Goal: Information Seeking & Learning: Understand process/instructions

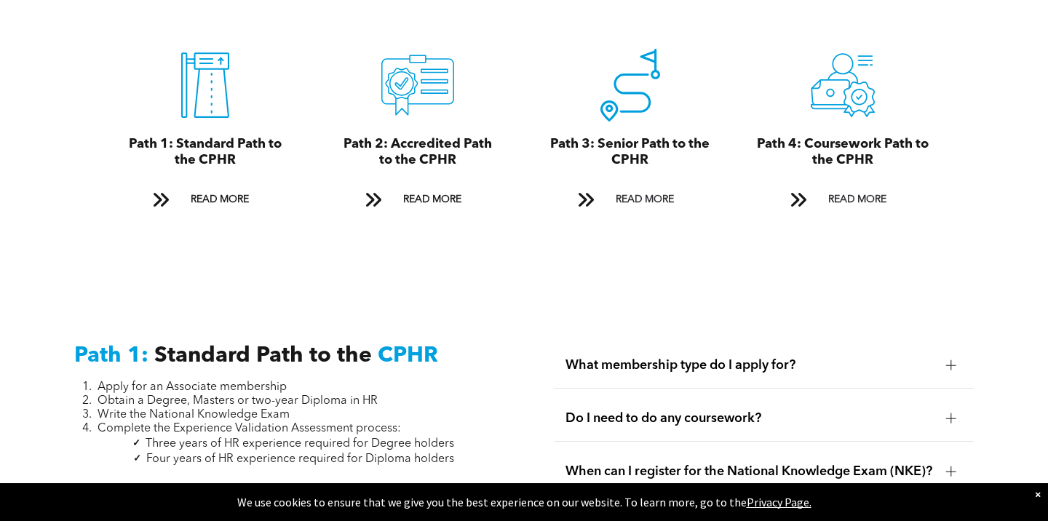
scroll to position [1675, 0]
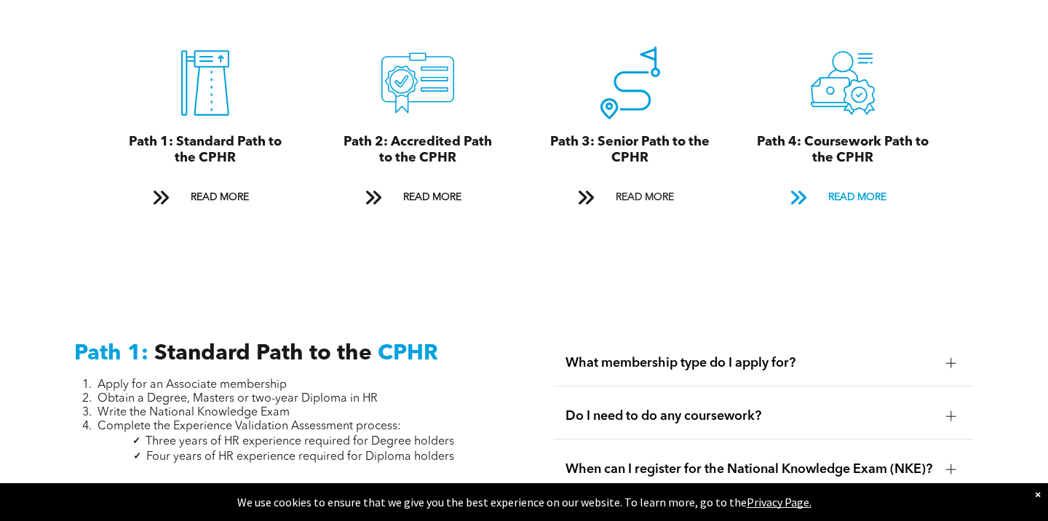
click at [841, 190] on span "READ MORE" at bounding box center [857, 197] width 68 height 27
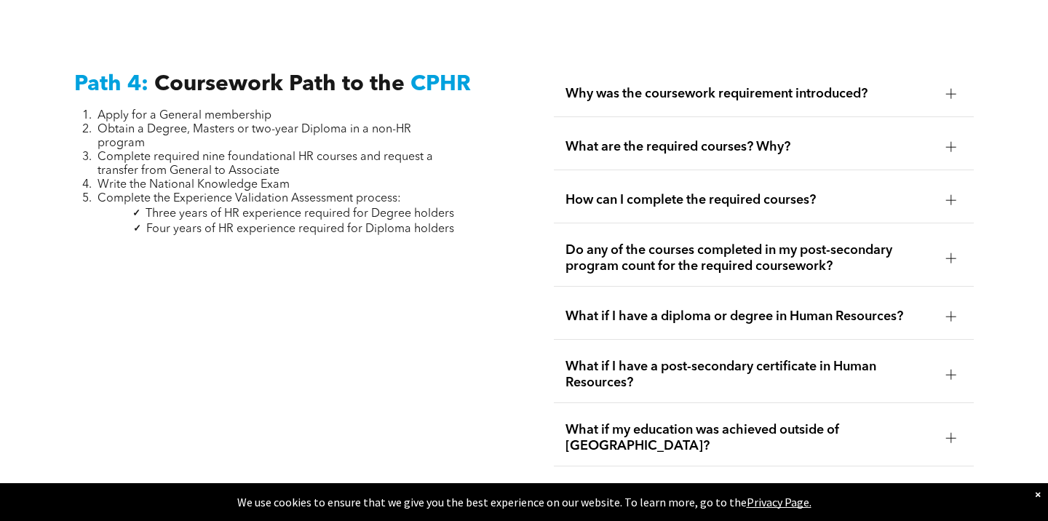
scroll to position [4338, 0]
click at [898, 191] on span "How can I complete the required courses?" at bounding box center [749, 199] width 368 height 16
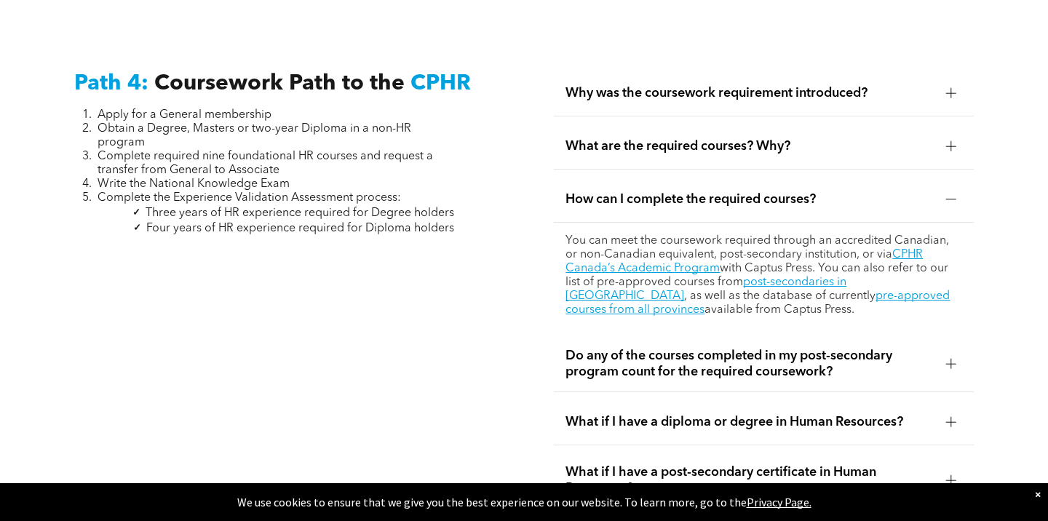
click at [898, 191] on span "How can I complete the required courses?" at bounding box center [749, 199] width 368 height 16
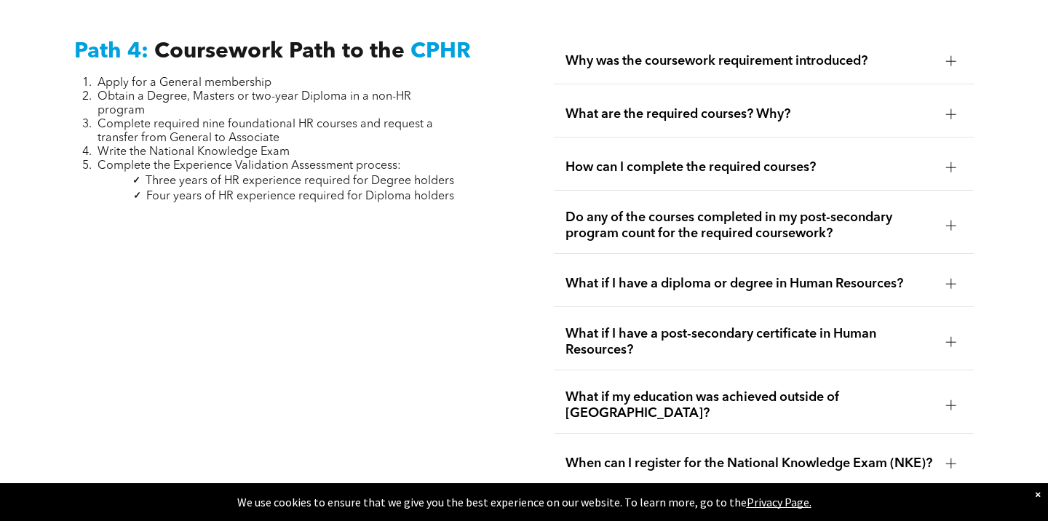
scroll to position [4375, 0]
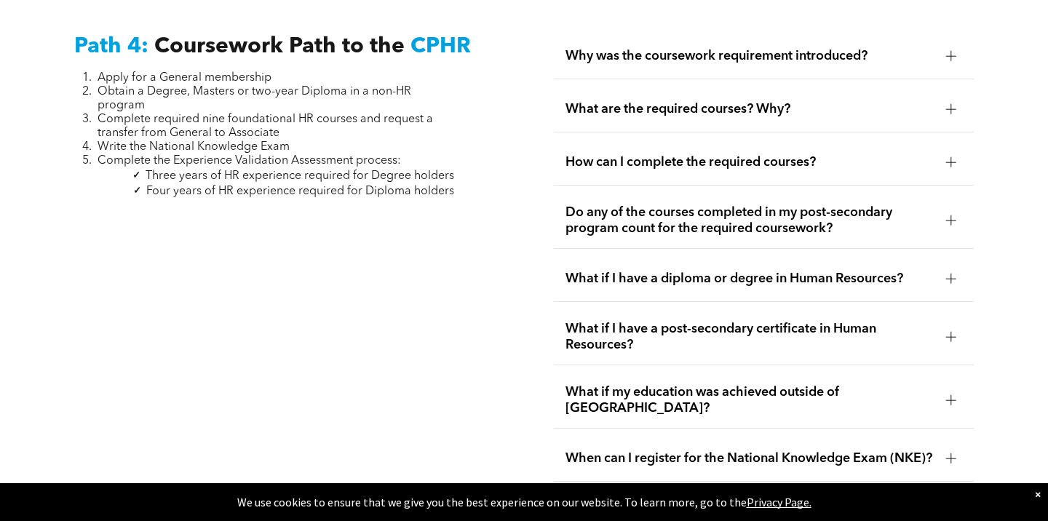
click at [894, 205] on span "Do any of the courses completed in my post-secondary program count for the requ…" at bounding box center [749, 221] width 368 height 32
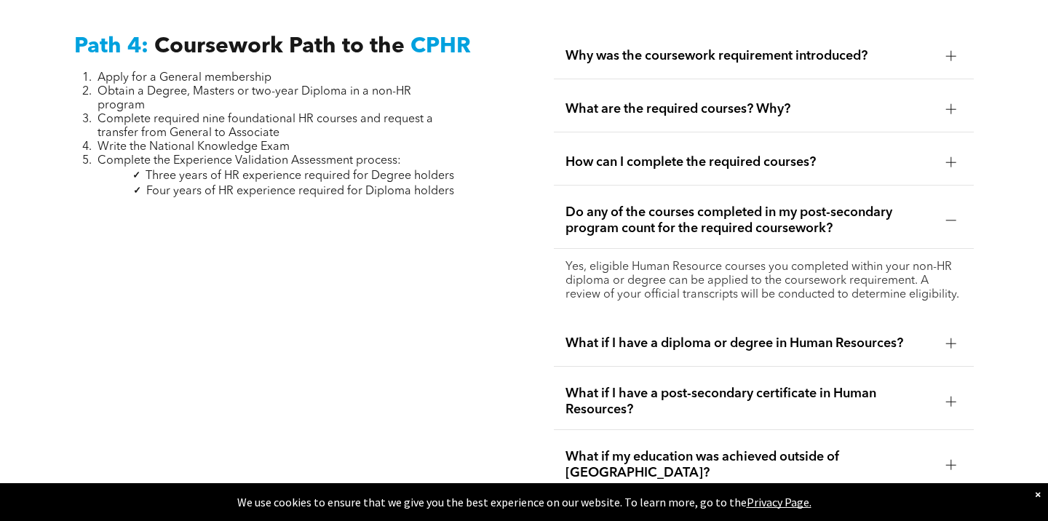
click at [894, 205] on span "Do any of the courses completed in my post-secondary program count for the requ…" at bounding box center [749, 221] width 368 height 32
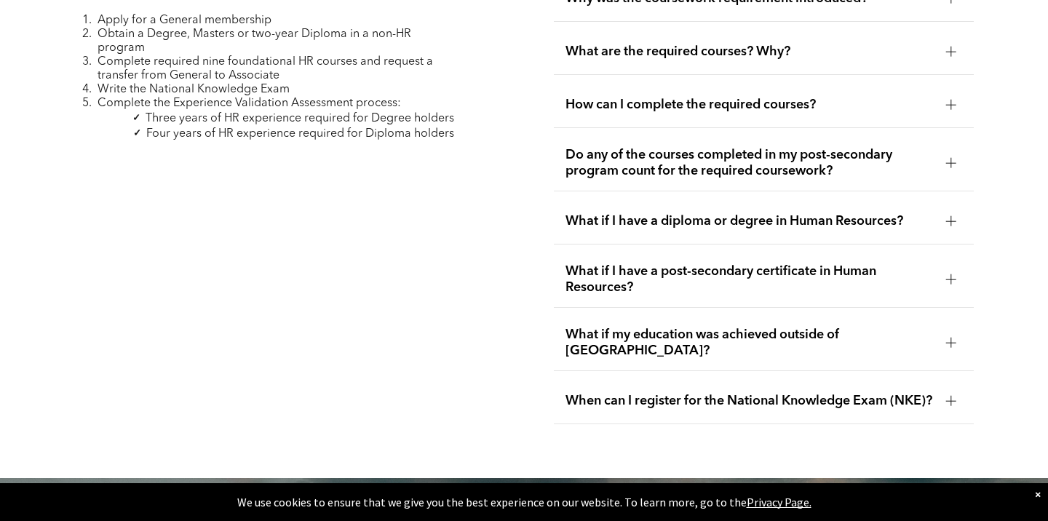
scroll to position [4438, 0]
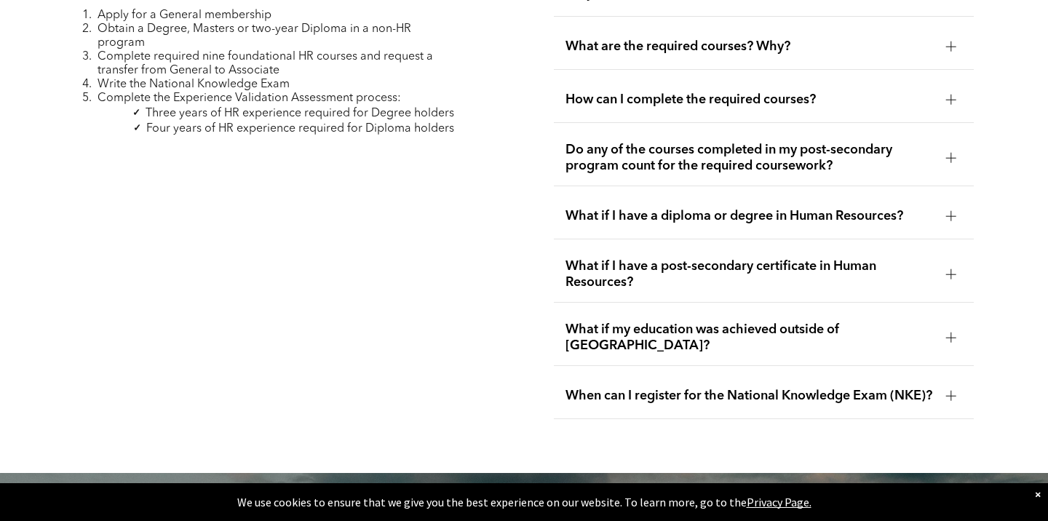
click at [883, 258] on span "What if I have a post-secondary certificate in Human Resources?" at bounding box center [749, 274] width 368 height 32
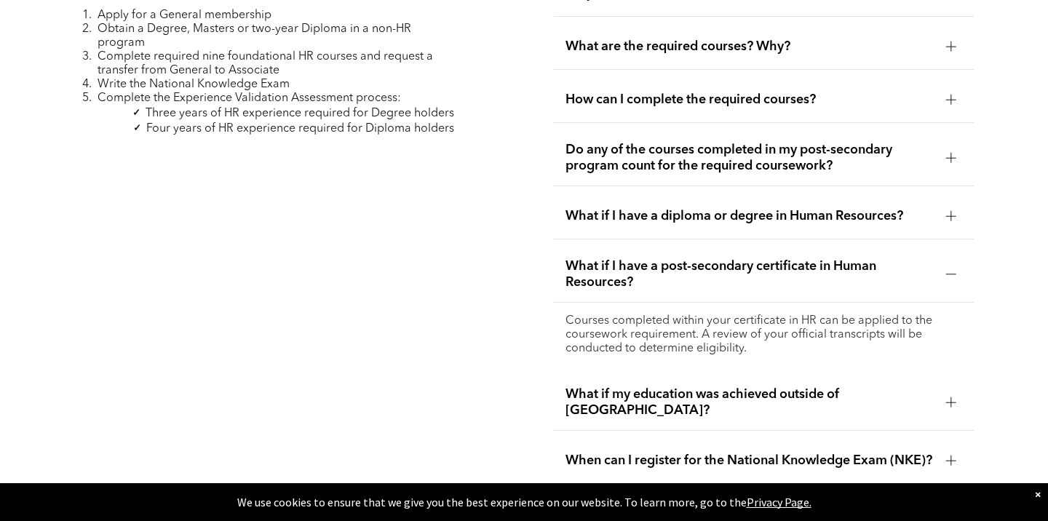
click at [883, 258] on span "What if I have a post-secondary certificate in Human Resources?" at bounding box center [749, 274] width 368 height 32
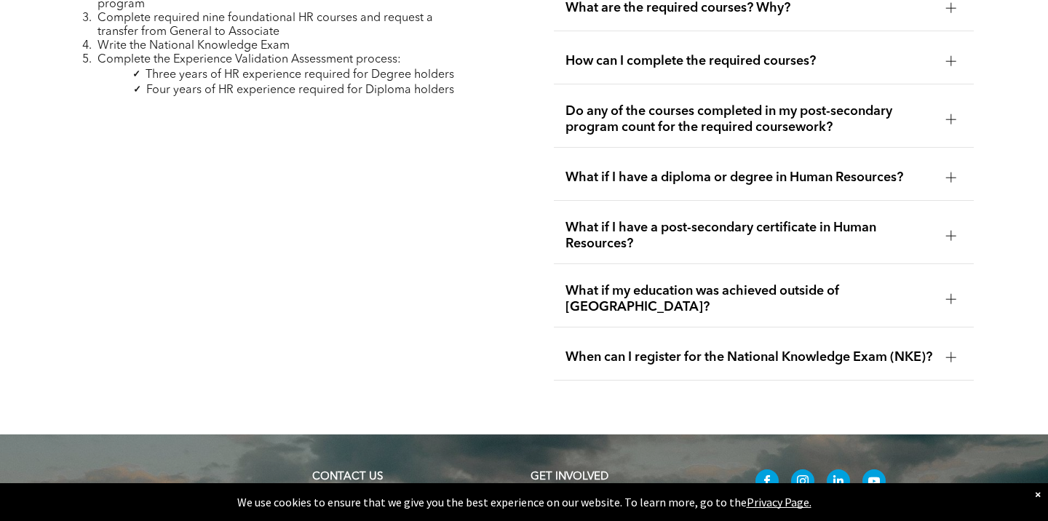
scroll to position [4478, 0]
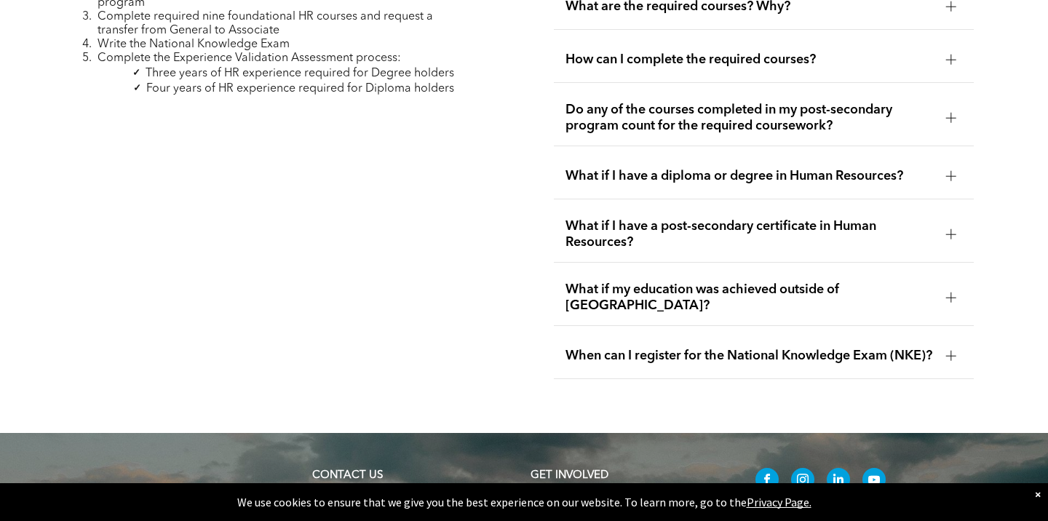
click at [865, 333] on div "When can I register for the National Knowledge Exam (NKE)?" at bounding box center [763, 356] width 419 height 46
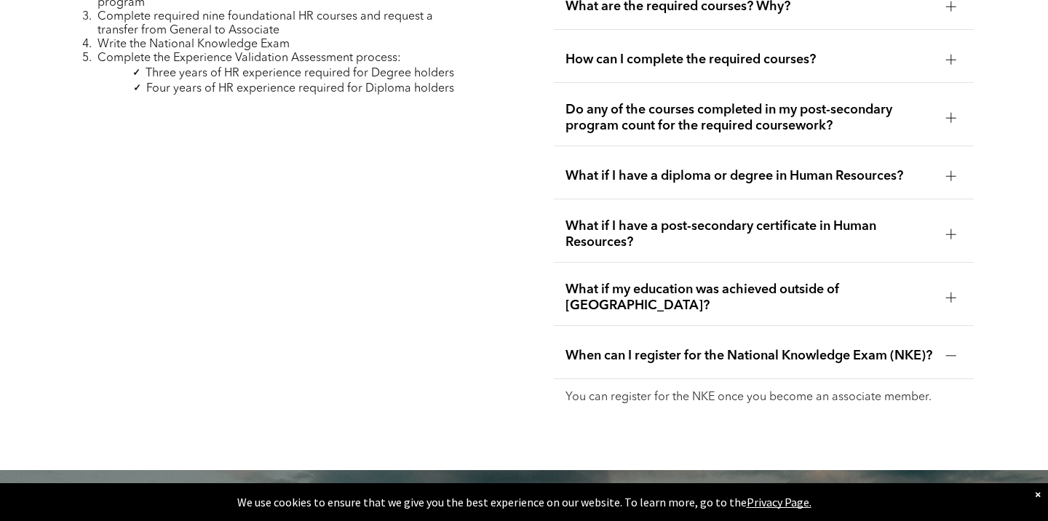
click at [865, 333] on div "When can I register for the National Knowledge Exam (NKE)?" at bounding box center [763, 356] width 419 height 46
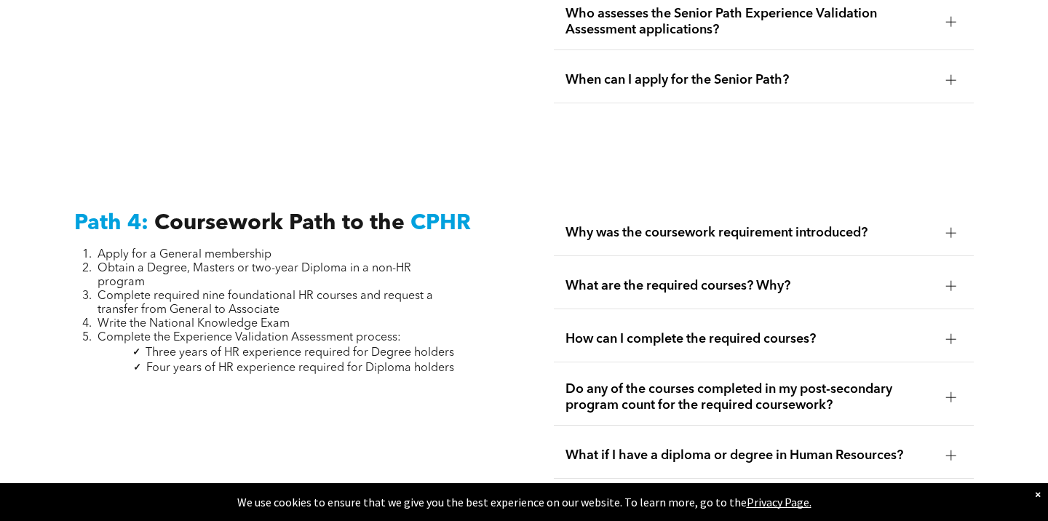
scroll to position [4180, 0]
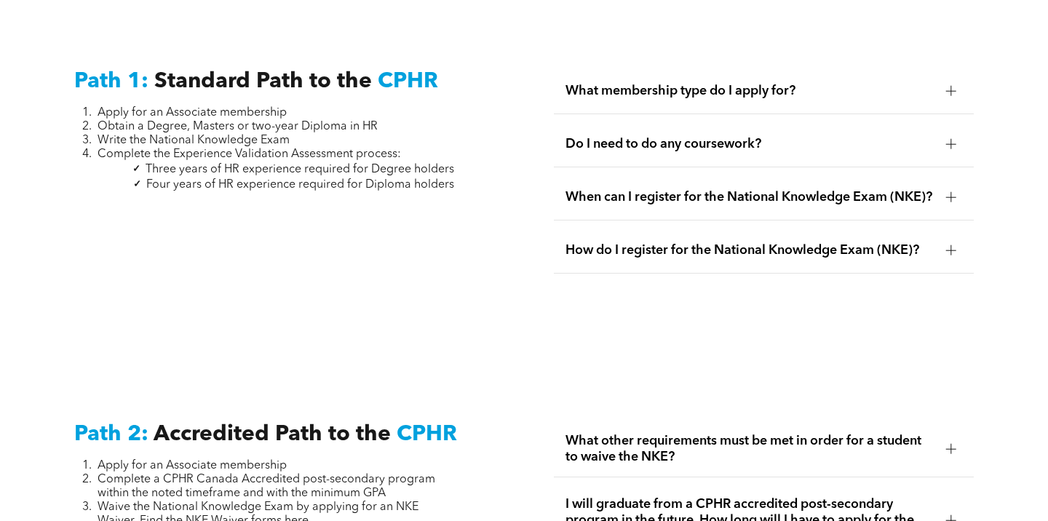
scroll to position [1947, 0]
click at [730, 136] on span "Do I need to do any coursework?" at bounding box center [749, 144] width 368 height 16
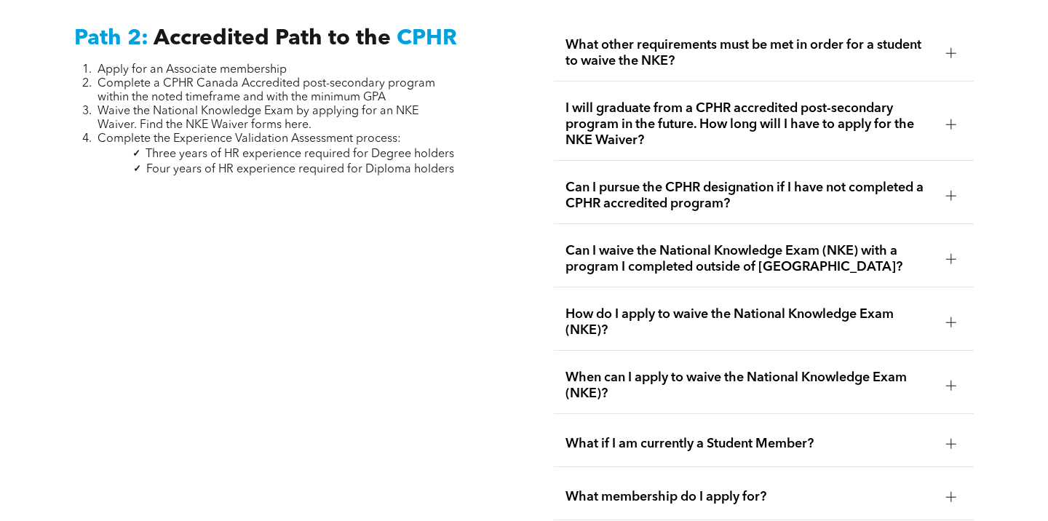
scroll to position [2369, 0]
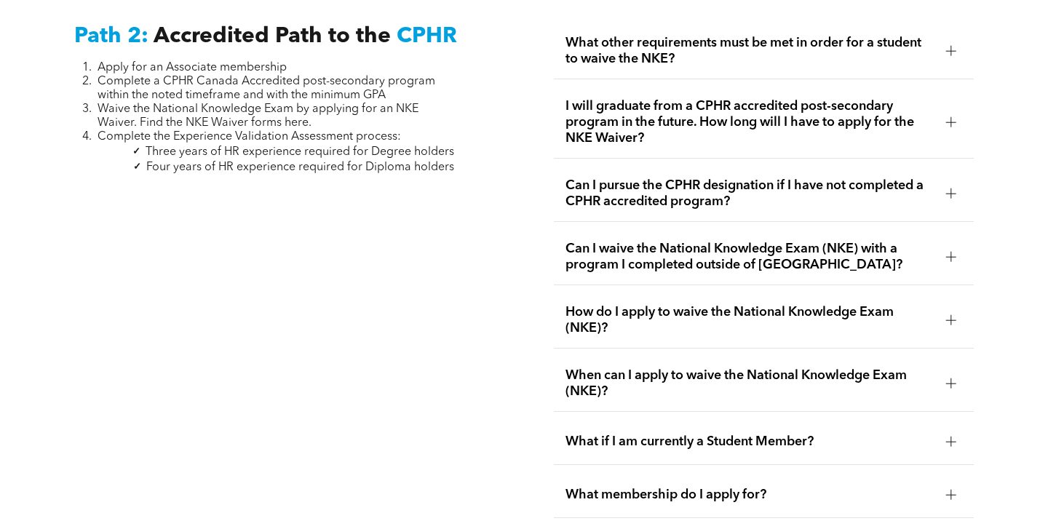
click at [641, 196] on span "Can I pursue the CPHR designation if I have not completed a CPHR accredited pro…" at bounding box center [749, 194] width 368 height 32
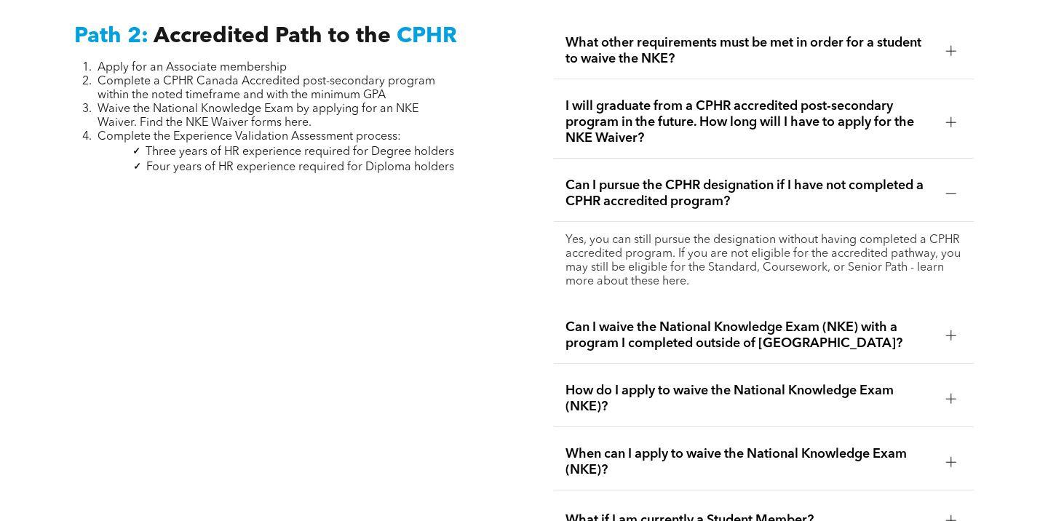
click at [641, 196] on span "Can I pursue the CPHR designation if I have not completed a CPHR accredited pro…" at bounding box center [749, 194] width 368 height 32
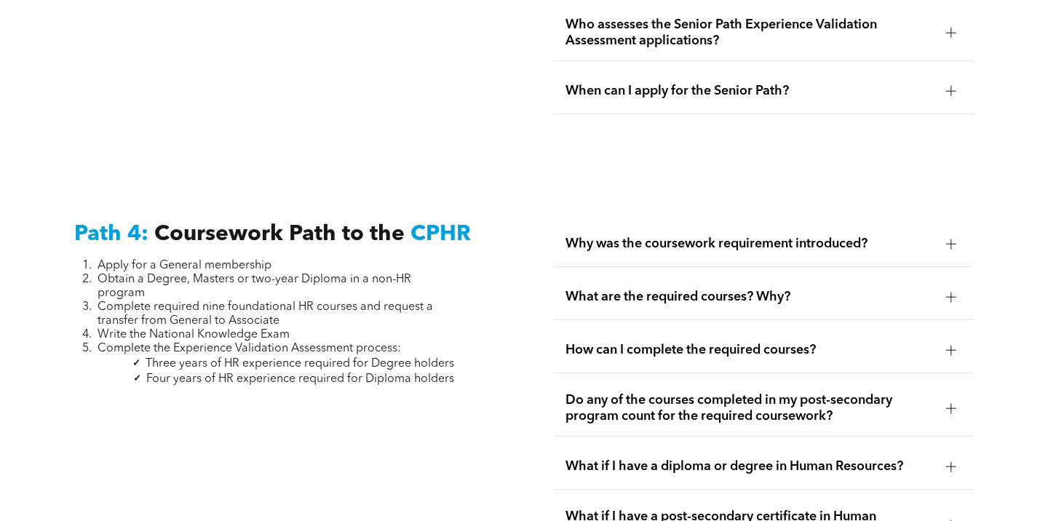
scroll to position [4285, 0]
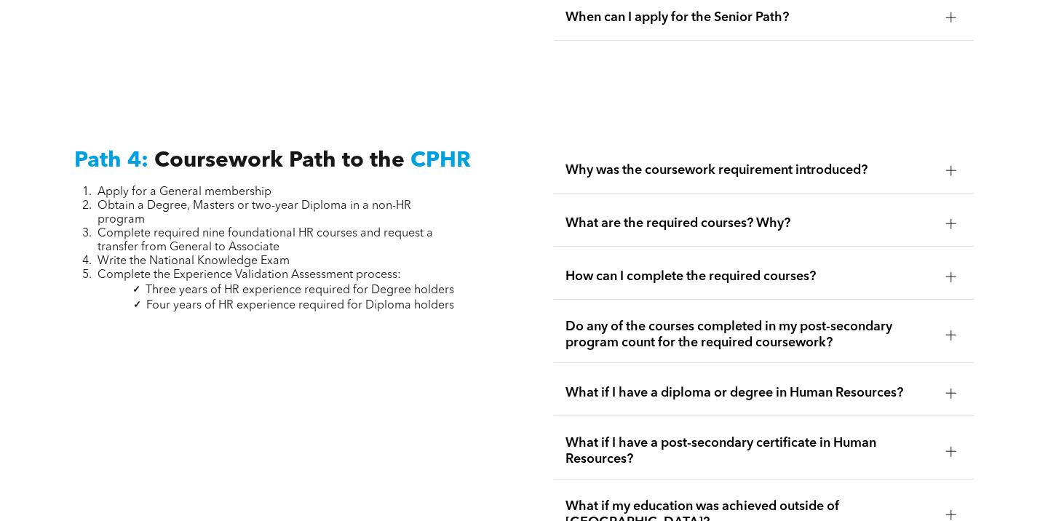
click at [622, 221] on div "What are the required courses? Why?" at bounding box center [763, 224] width 419 height 46
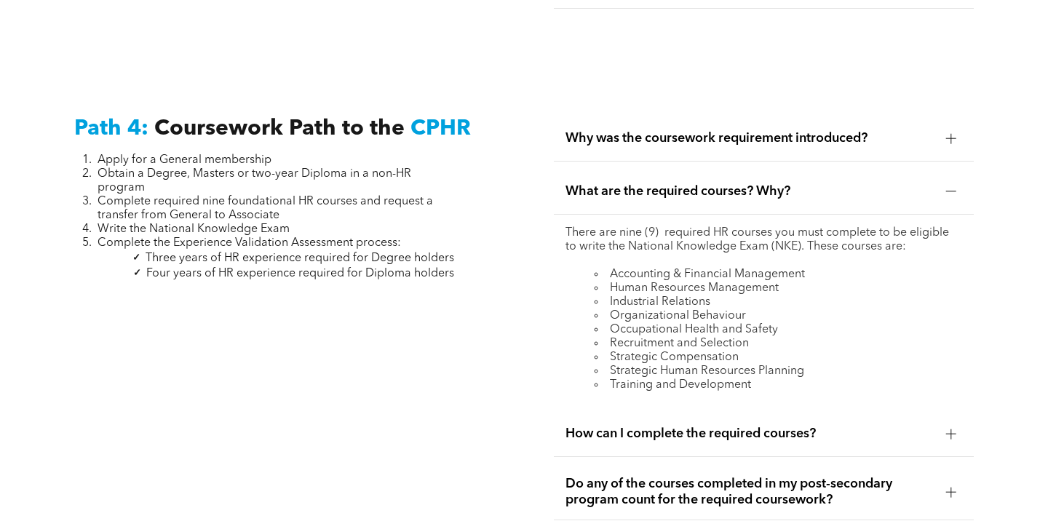
scroll to position [4325, 0]
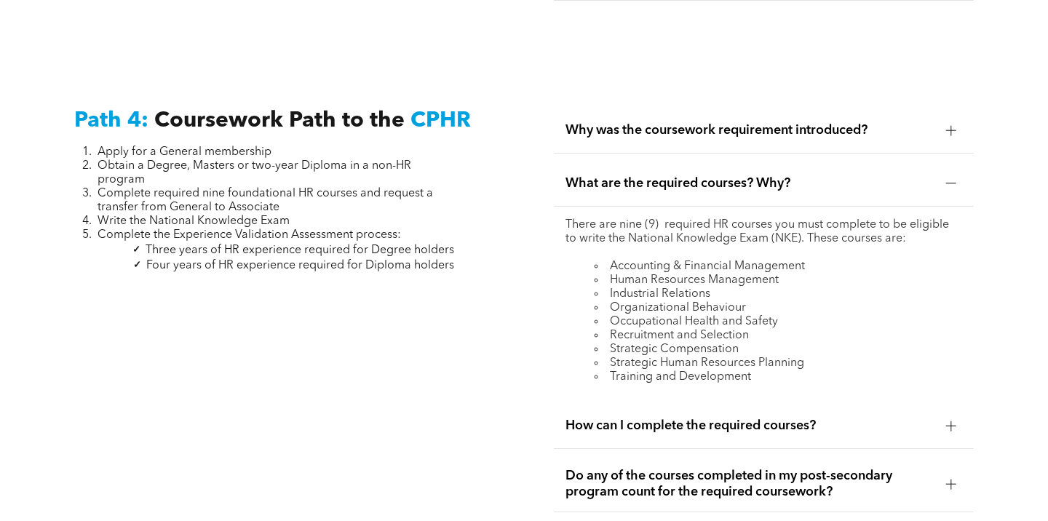
click at [703, 403] on div "How can I complete the required courses?" at bounding box center [763, 426] width 419 height 46
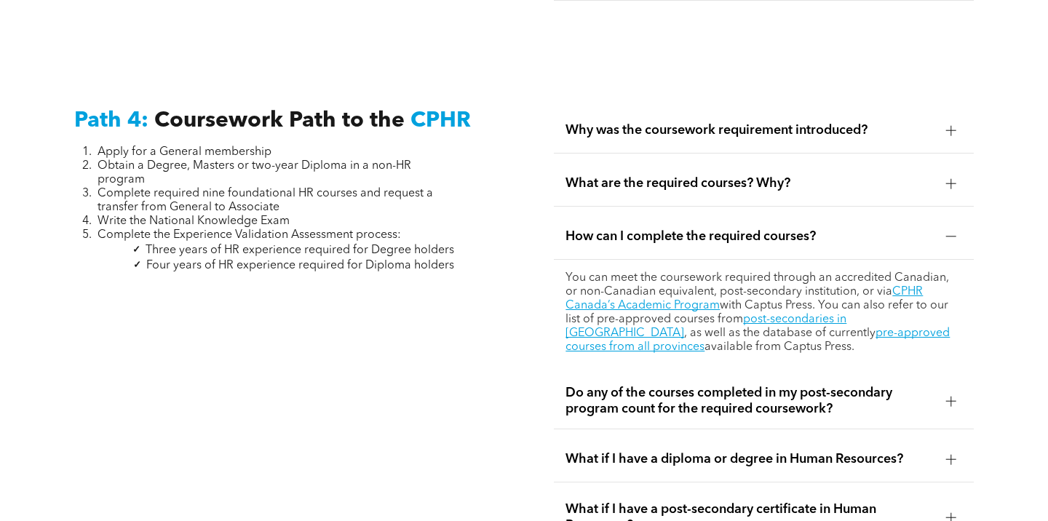
scroll to position [4336, 0]
